Goal: Task Accomplishment & Management: Manage account settings

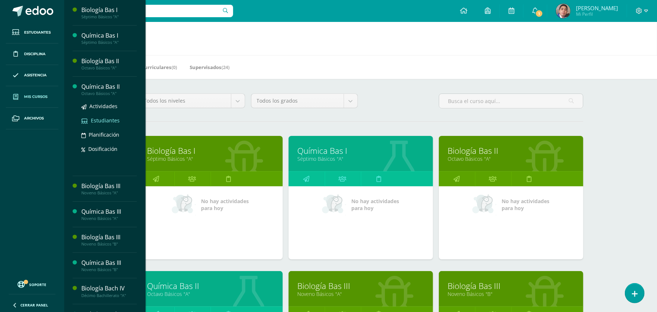
click at [100, 119] on span "Estudiantes" at bounding box center [105, 120] width 29 height 7
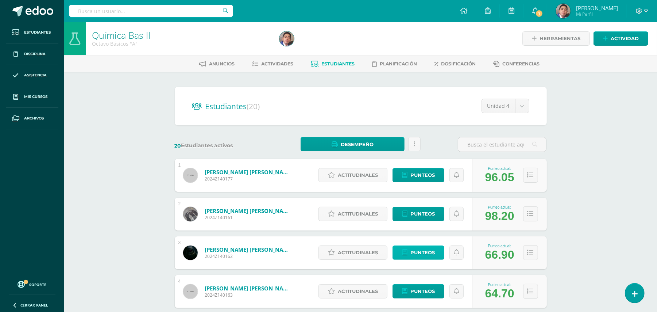
click at [417, 252] on span "Punteos" at bounding box center [422, 251] width 24 height 13
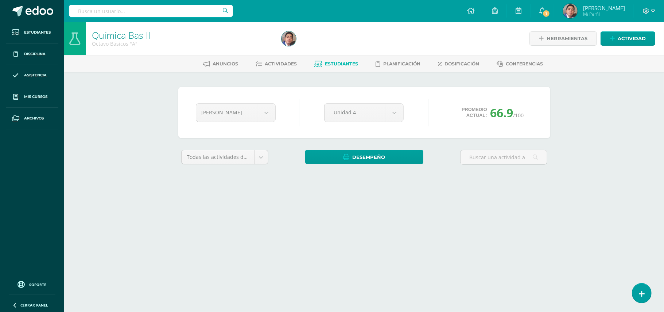
click at [144, 182] on div "Química Bas II Octavo Básicos "A" Herramientas Detalle de asistencias Actividad…" at bounding box center [364, 109] width 600 height 175
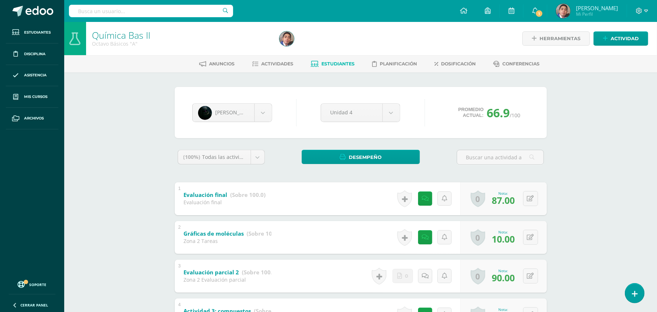
click at [144, 182] on div "Química Bas II Octavo Básicos "A" Herramientas Detalle de asistencias Actividad…" at bounding box center [360, 315] width 593 height 587
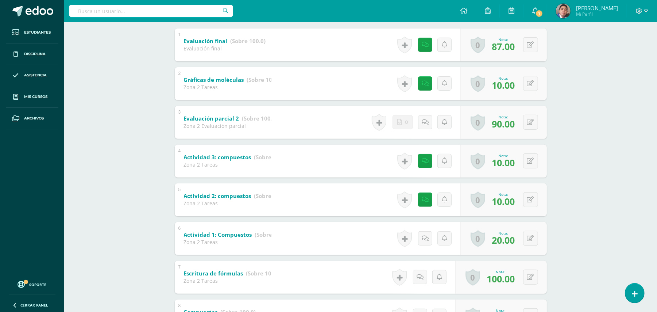
scroll to position [155, 0]
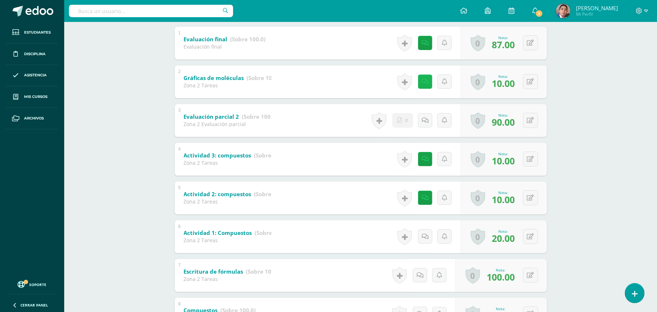
click at [425, 85] on link at bounding box center [425, 81] width 14 height 14
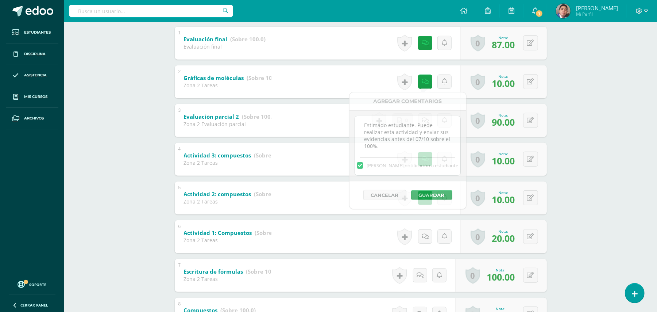
click at [589, 142] on div "Química Bas II Octavo Básicos "A" Herramientas Detalle de asistencias Actividad…" at bounding box center [360, 257] width 593 height 783
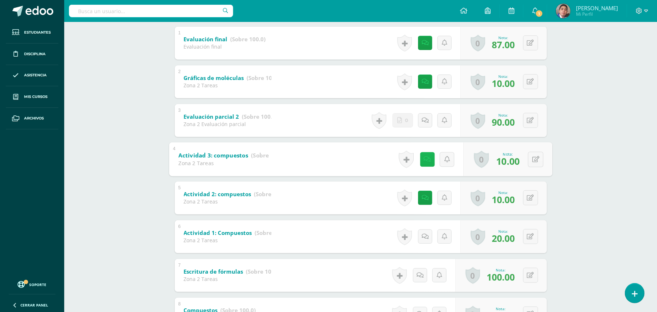
click at [424, 158] on icon at bounding box center [427, 159] width 7 height 6
click at [589, 176] on div "Química Bas II Octavo Básicos "A" Herramientas Detalle de asistencias Actividad…" at bounding box center [360, 257] width 593 height 783
click at [422, 198] on icon at bounding box center [425, 197] width 7 height 6
click at [603, 172] on div "Química Bas II Octavo Básicos "A" Herramientas Detalle de asistencias Actividad…" at bounding box center [360, 257] width 593 height 783
click at [231, 193] on b "Actividad 2: compuestos" at bounding box center [217, 193] width 67 height 7
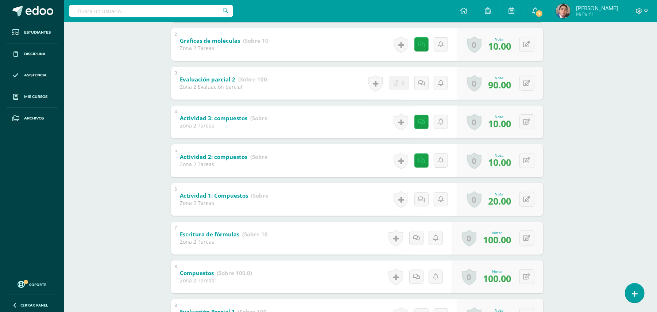
scroll to position [194, 4]
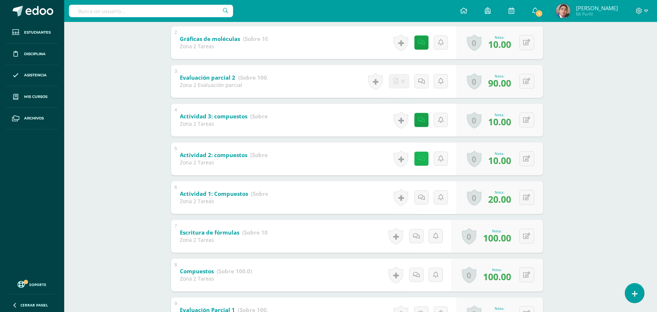
click at [419, 159] on icon at bounding box center [421, 158] width 7 height 6
click at [603, 138] on div "Química Bas II Octavo Básicos "A" Herramientas Detalle de asistencias Actividad…" at bounding box center [357, 218] width 593 height 783
click at [524, 159] on button at bounding box center [531, 158] width 15 height 15
type input "70"
click at [526, 120] on icon at bounding box center [526, 120] width 7 height 6
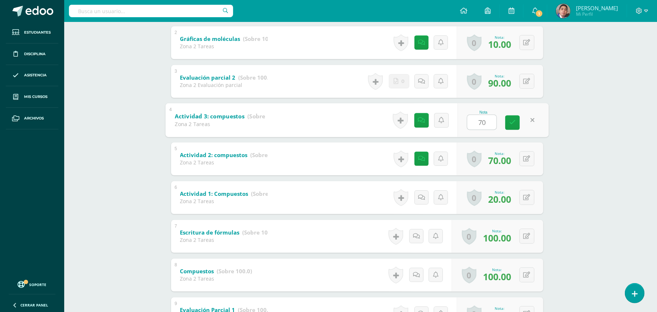
type input "70"
click at [574, 120] on div "Química Bas II Octavo Básicos "A" Herramientas Detalle de asistencias Actividad…" at bounding box center [357, 218] width 593 height 783
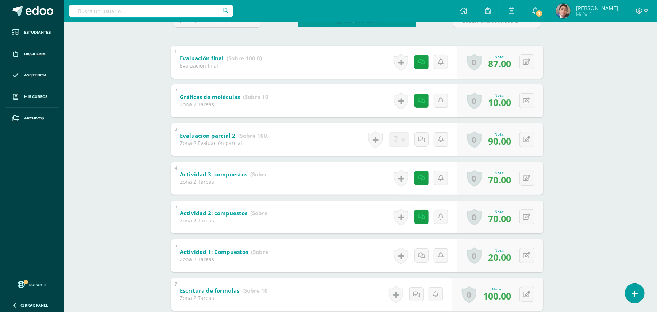
scroll to position [136, 4]
click at [141, 140] on div "Química Bas II Octavo Básicos "A" Herramientas Detalle de asistencias Actividad…" at bounding box center [357, 277] width 593 height 783
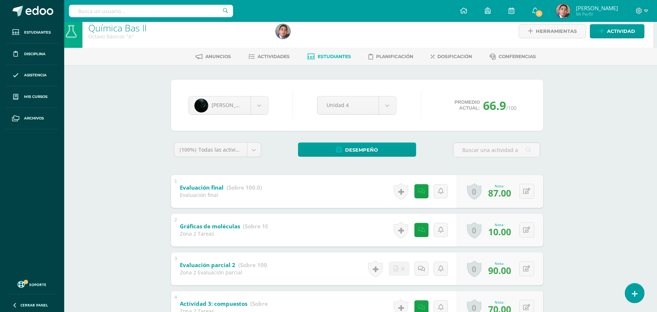
scroll to position [0, 4]
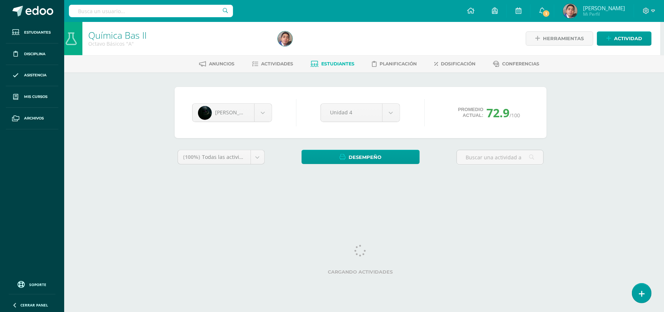
click at [573, 192] on div "Química Bas II Octavo Básicos "A" Herramientas Detalle de asistencias Actividad…" at bounding box center [361, 109] width 600 height 175
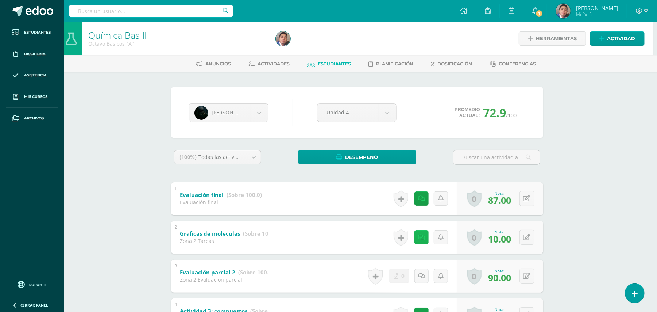
click at [424, 239] on link at bounding box center [421, 237] width 14 height 14
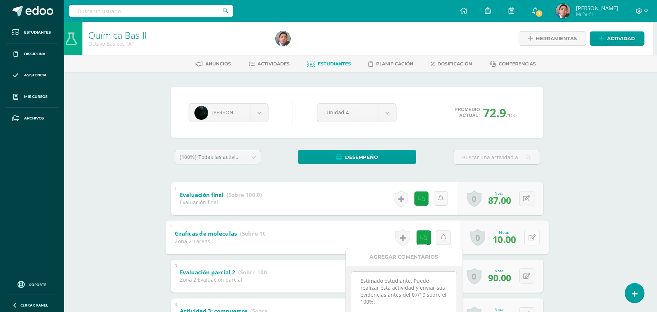
click at [531, 236] on icon at bounding box center [531, 237] width 7 height 6
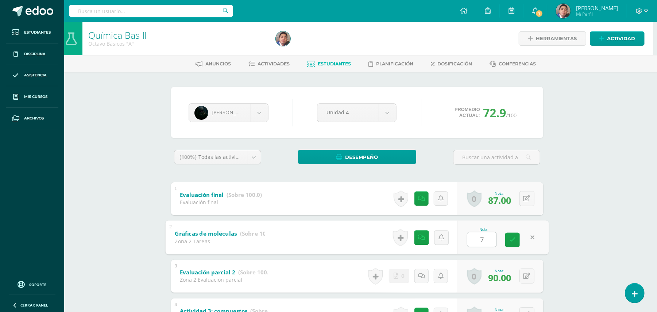
type input "70"
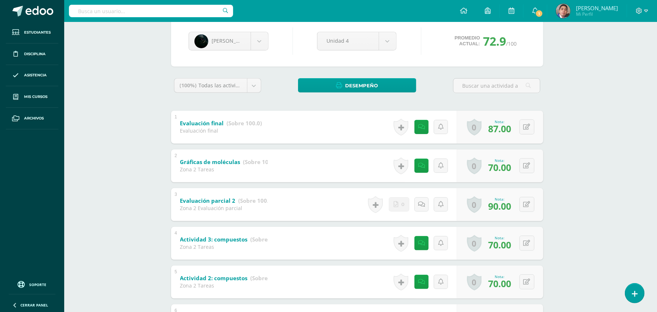
scroll to position [0, 4]
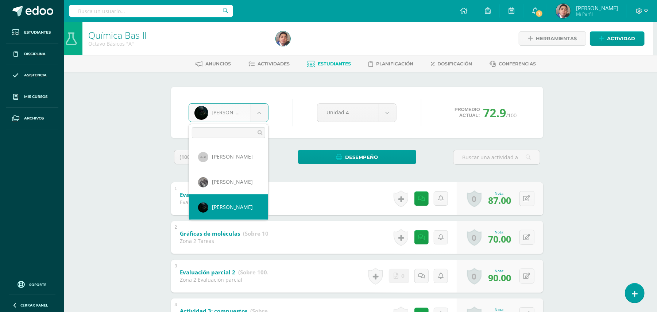
scroll to position [25, 0]
select select "182"
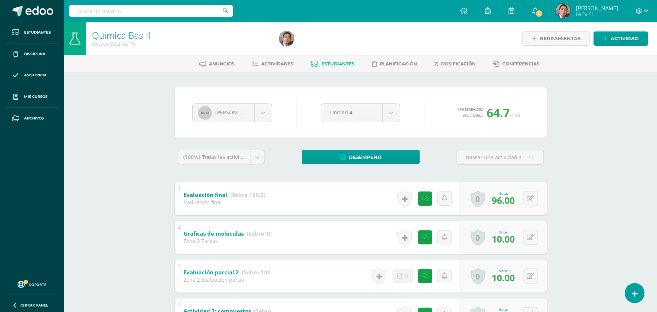
click at [156, 174] on div "Química Bas II Octavo Básicos "A" Herramientas Detalle de asistencias Actividad…" at bounding box center [360, 315] width 593 height 587
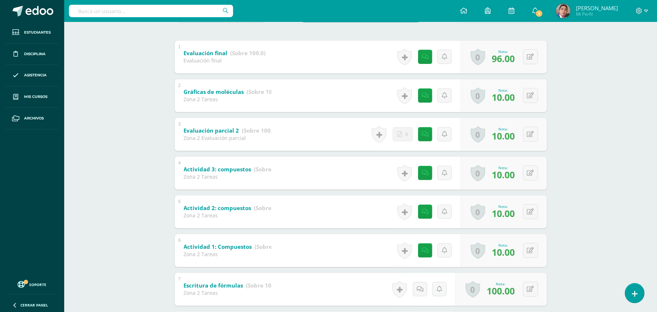
scroll to position [155, 0]
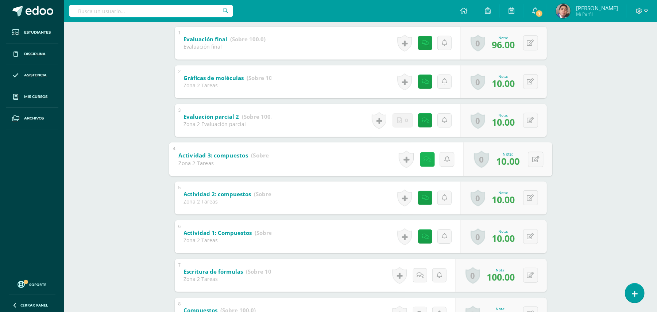
click at [425, 159] on icon at bounding box center [427, 159] width 7 height 6
click at [540, 162] on button at bounding box center [535, 158] width 15 height 15
type input "75"
click at [530, 196] on icon at bounding box center [530, 197] width 7 height 6
type input "70"
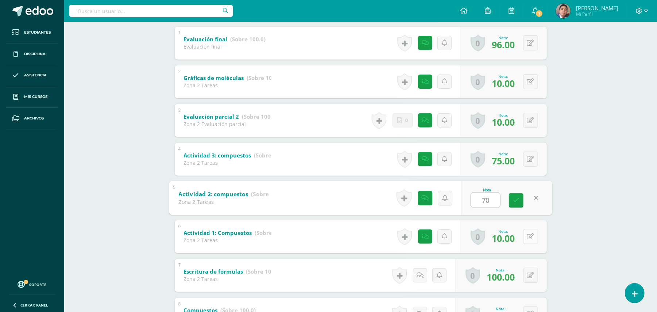
click at [529, 238] on icon at bounding box center [530, 236] width 7 height 6
type input "70"
click at [561, 238] on div "Química Bas II Octavo Básicos "A" Herramientas Detalle de asistencias Actividad…" at bounding box center [360, 257] width 593 height 783
click at [428, 235] on link at bounding box center [427, 236] width 15 height 15
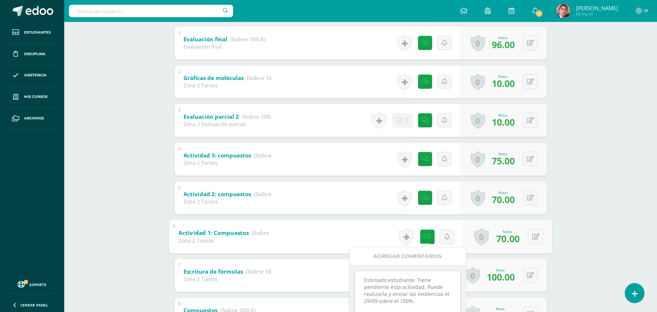
click at [579, 218] on div "Química Bas II Octavo Básicos "A" Herramientas Detalle de asistencias Actividad…" at bounding box center [360, 257] width 593 height 783
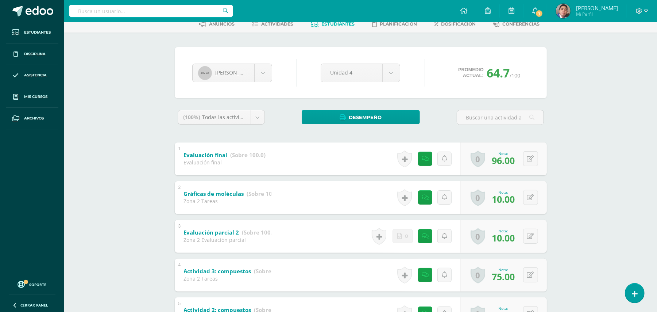
scroll to position [39, 0]
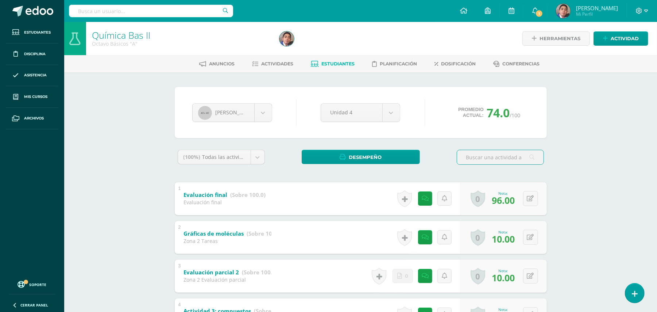
click at [130, 124] on div "Química Bas II Octavo Básicos "A" Herramientas Detalle de asistencias Actividad…" at bounding box center [360, 315] width 593 height 587
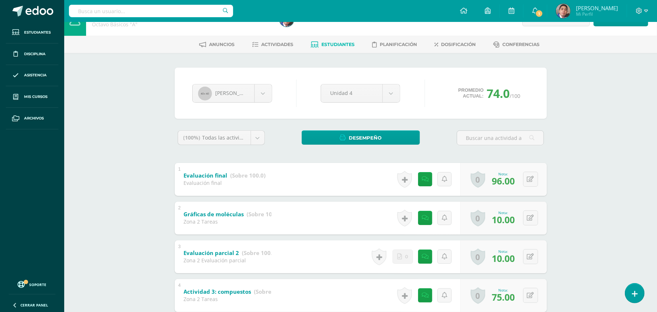
scroll to position [58, 0]
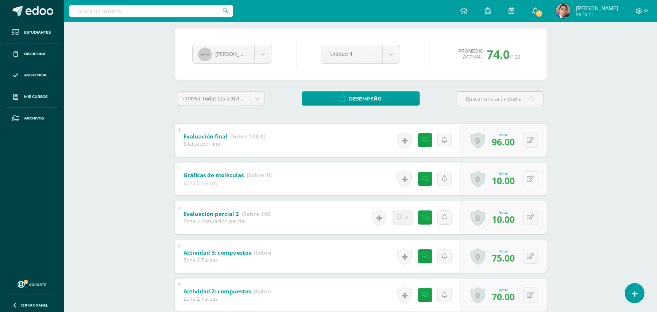
click at [531, 180] on button at bounding box center [530, 178] width 15 height 15
type input "70"
click at [424, 184] on link at bounding box center [427, 178] width 15 height 15
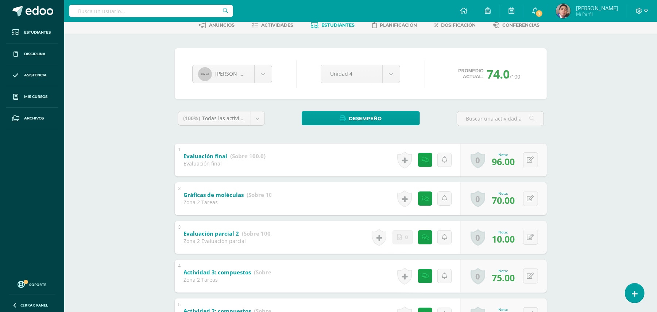
scroll to position [0, 0]
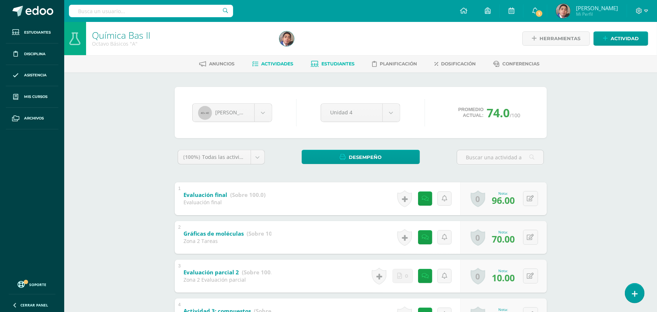
click at [280, 62] on span "Actividades" at bounding box center [277, 63] width 32 height 5
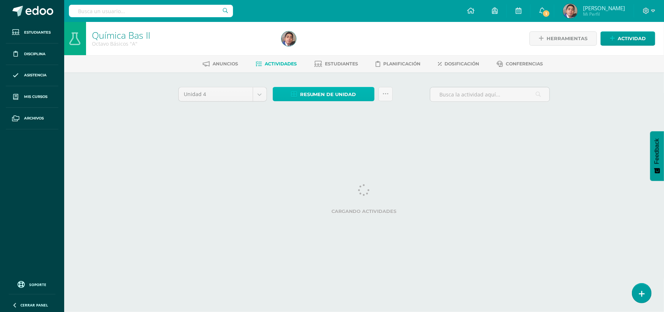
click at [311, 97] on span "Resumen de unidad" at bounding box center [328, 94] width 56 height 13
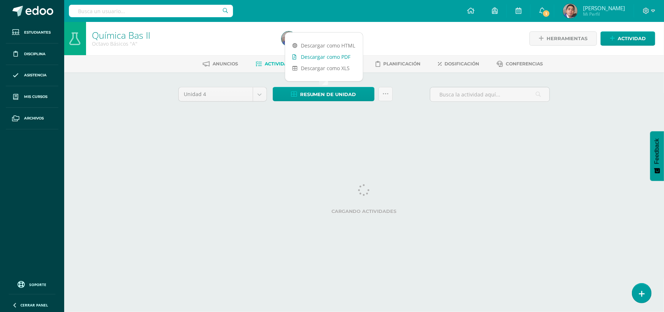
click at [317, 59] on link "Descargar como PDF" at bounding box center [324, 56] width 78 height 11
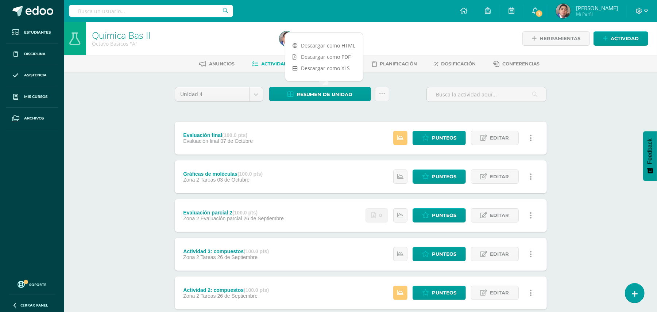
click at [259, 77] on div "Unidad 4 Unidad 1 Unidad 2 Unidad 3 Unidad 4 Resumen de unidad Subir actividade…" at bounding box center [360, 310] width 401 height 476
click at [336, 66] on span "Estudiantes" at bounding box center [337, 63] width 33 height 5
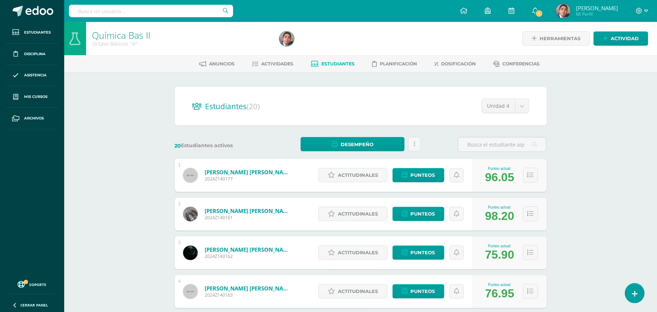
drag, startPoint x: 489, startPoint y: 172, endPoint x: 552, endPoint y: 195, distance: 67.4
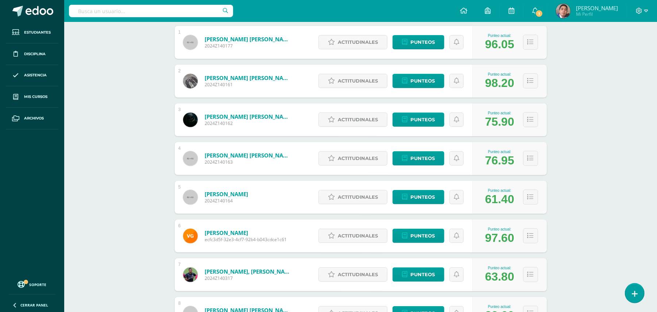
scroll to position [389, 0]
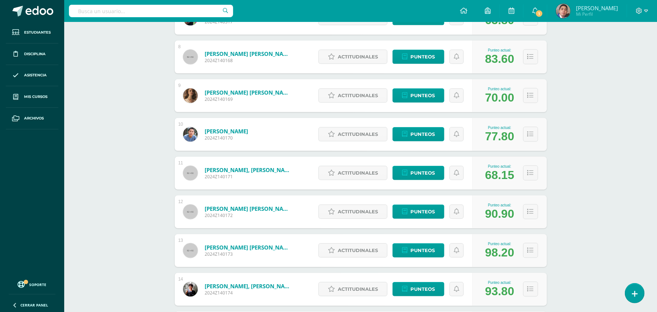
click at [629, 238] on div "Química Bas II Octavo Básicos "A" Herramientas Detalle de asistencias Actividad…" at bounding box center [360, 109] width 593 height 953
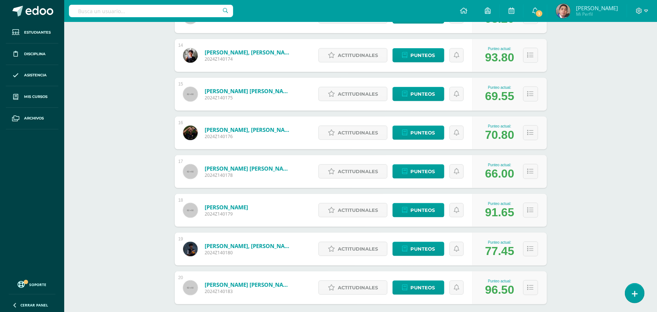
scroll to position [603, 0]
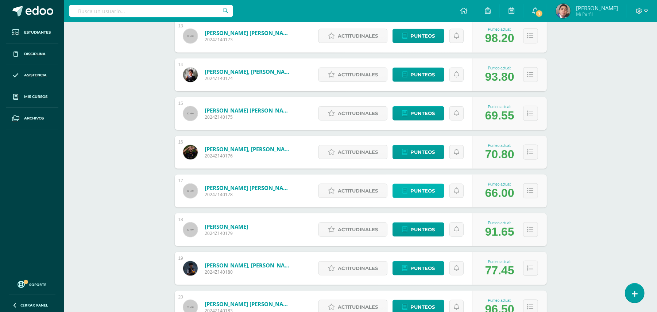
click at [416, 186] on span "Punteos" at bounding box center [422, 190] width 24 height 13
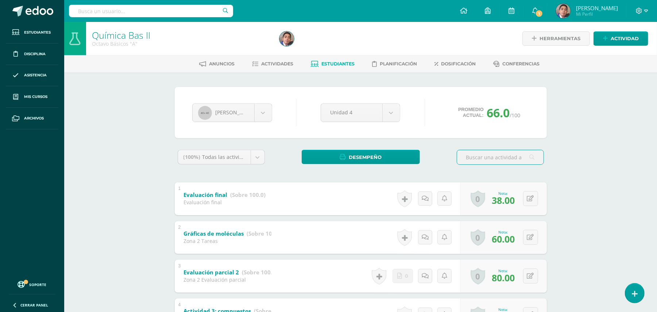
click at [149, 104] on div "Química Bas II Octavo Básicos "A" Herramientas Detalle de asistencias Actividad…" at bounding box center [360, 315] width 593 height 587
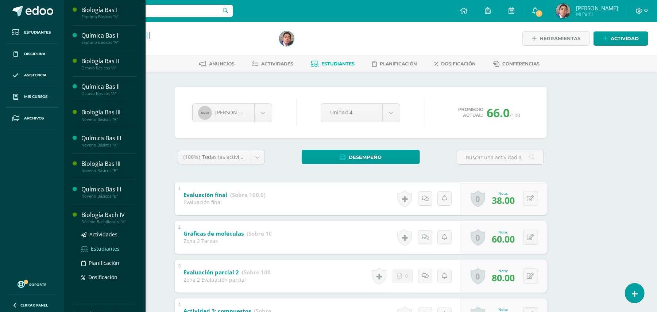
click at [100, 245] on link "Estudiantes" at bounding box center [108, 248] width 55 height 8
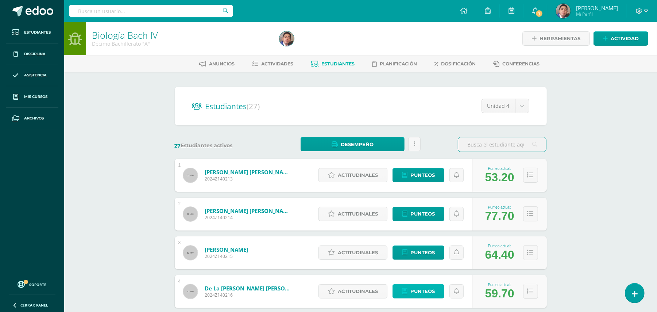
click at [427, 293] on span "Punteos" at bounding box center [422, 290] width 24 height 13
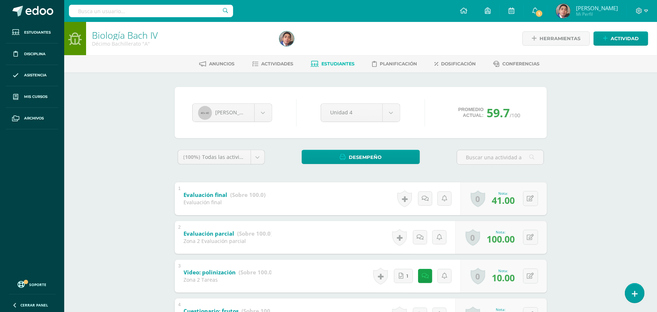
click at [612, 253] on div "Biología Bach IV Décimo Bachillerato "A" Herramientas Detalle de asistencias Ac…" at bounding box center [360, 315] width 593 height 587
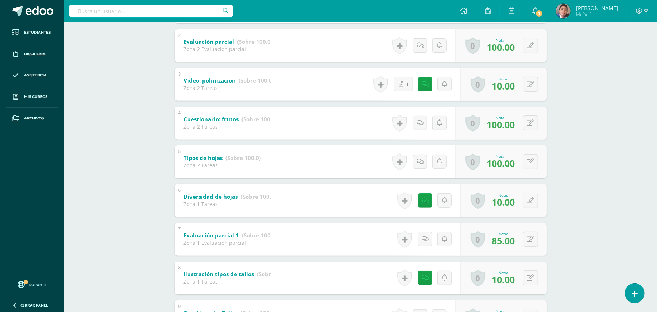
scroll to position [194, 0]
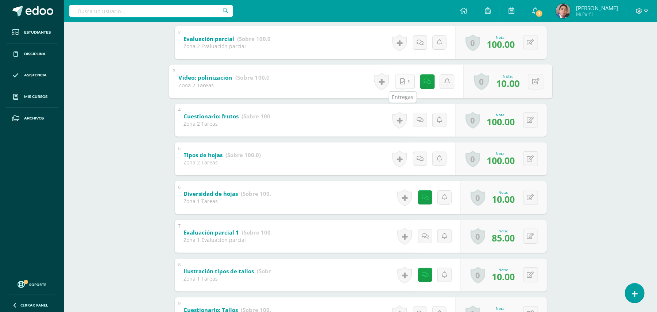
click at [406, 82] on link "1" at bounding box center [405, 81] width 20 height 15
click at [155, 135] on div "Biología Bach IV Décimo Bachillerato "A" Herramientas Detalle de asistencias Ac…" at bounding box center [360, 141] width 593 height 628
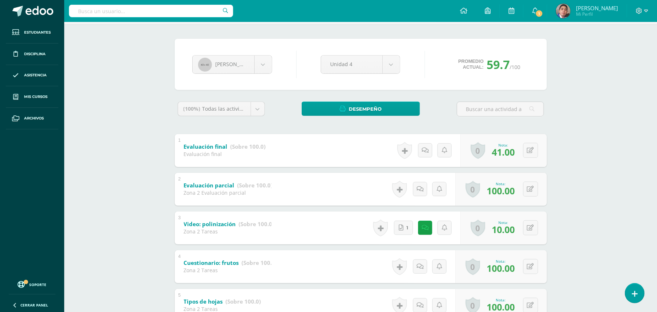
scroll to position [0, 0]
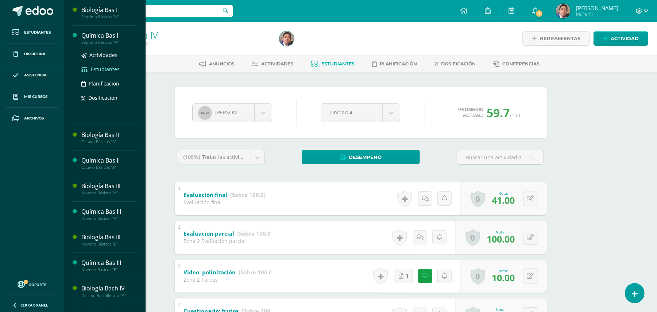
click at [100, 66] on span "Estudiantes" at bounding box center [105, 69] width 29 height 7
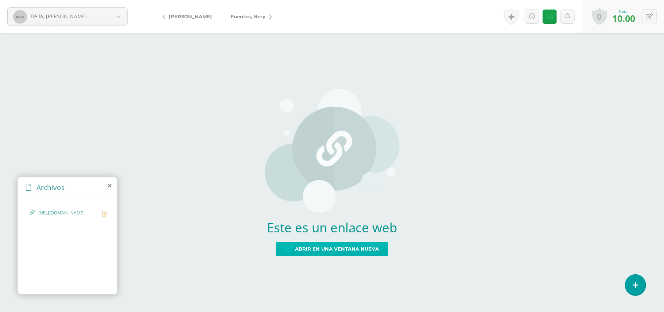
click at [333, 250] on span "Abrir en una ventana nueva" at bounding box center [337, 248] width 84 height 13
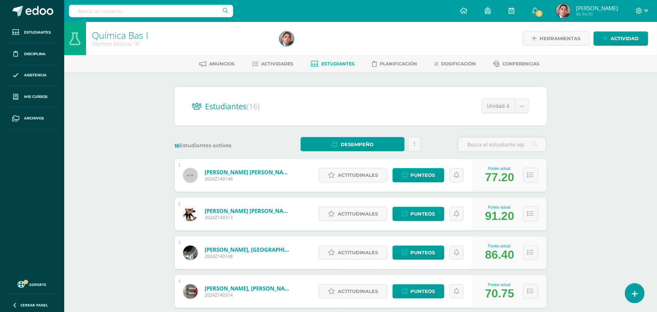
click at [89, 263] on div "Química Bas I Séptimo Básicos "A" Herramientas Detalle de asistencias Actividad…" at bounding box center [360, 304] width 593 height 564
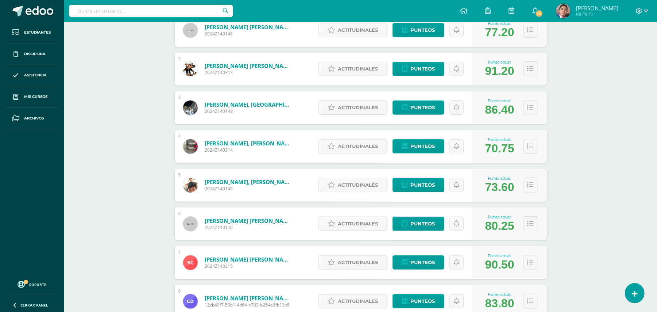
scroll to position [175, 0]
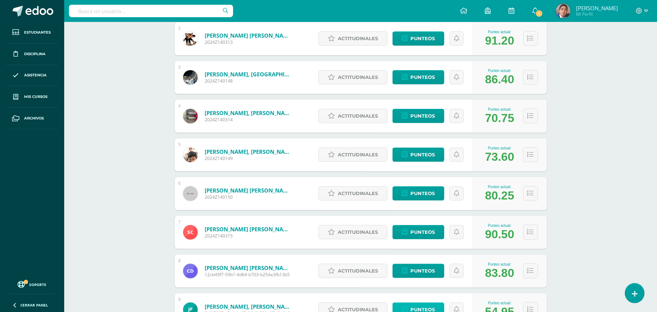
click at [416, 305] on span "Punteos" at bounding box center [422, 308] width 24 height 13
